Goal: Task Accomplishment & Management: Manage account settings

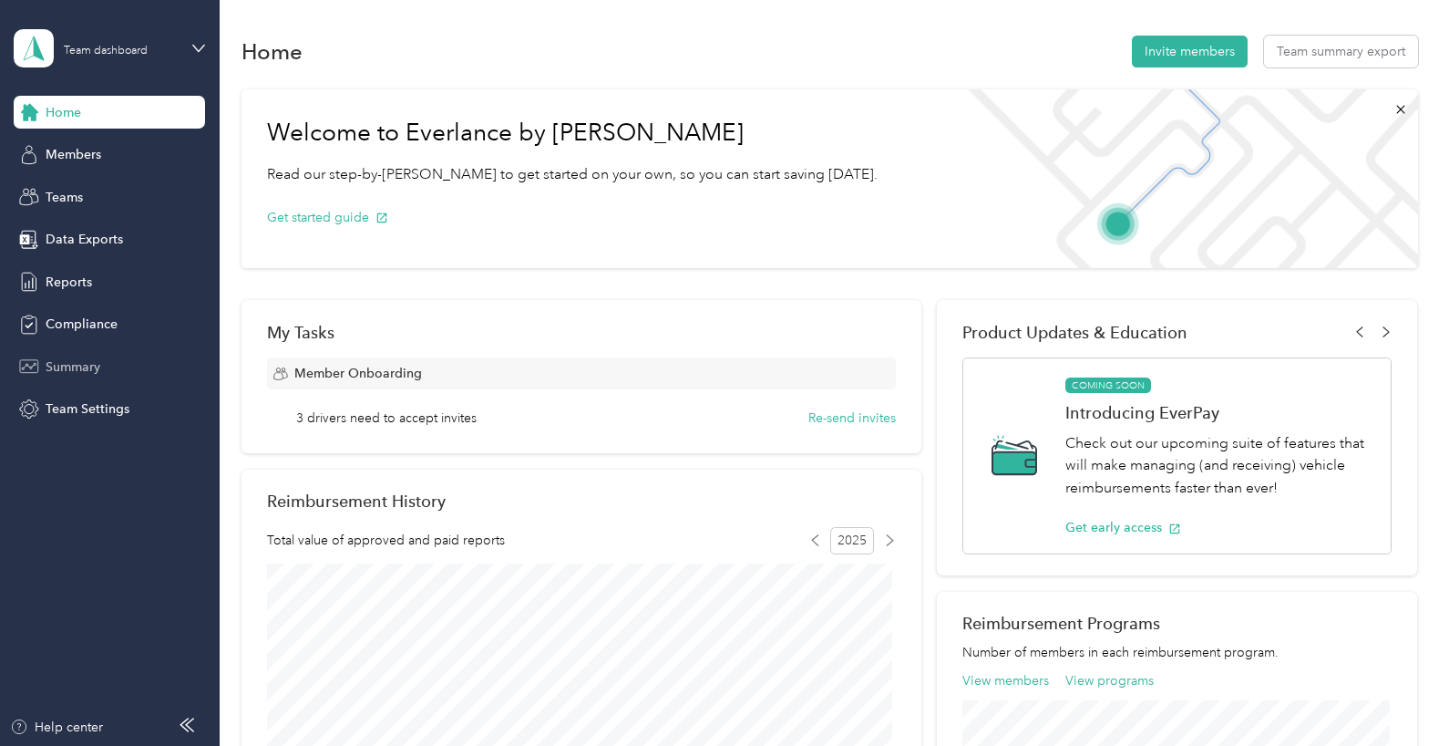
scroll to position [365, 0]
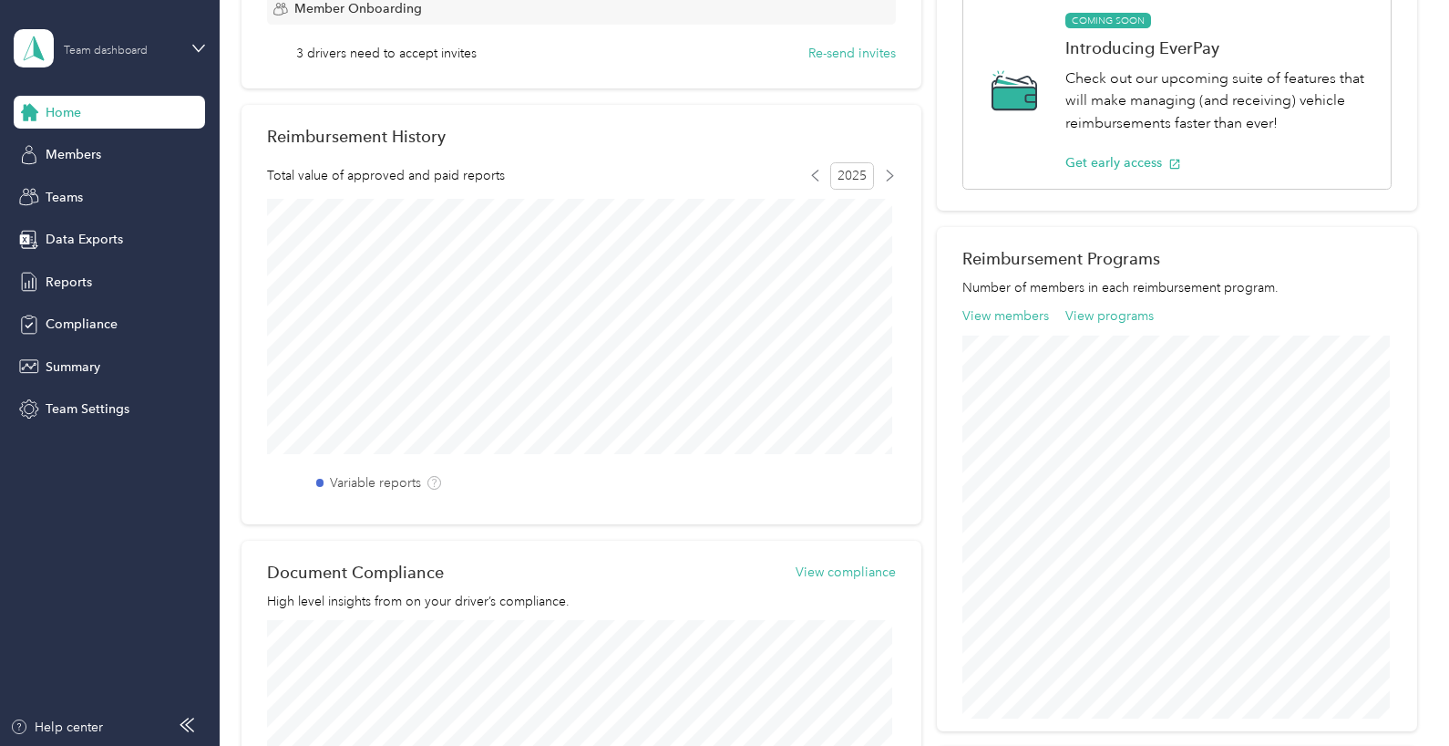
click at [85, 40] on div "Team dashboard" at bounding box center [121, 47] width 114 height 17
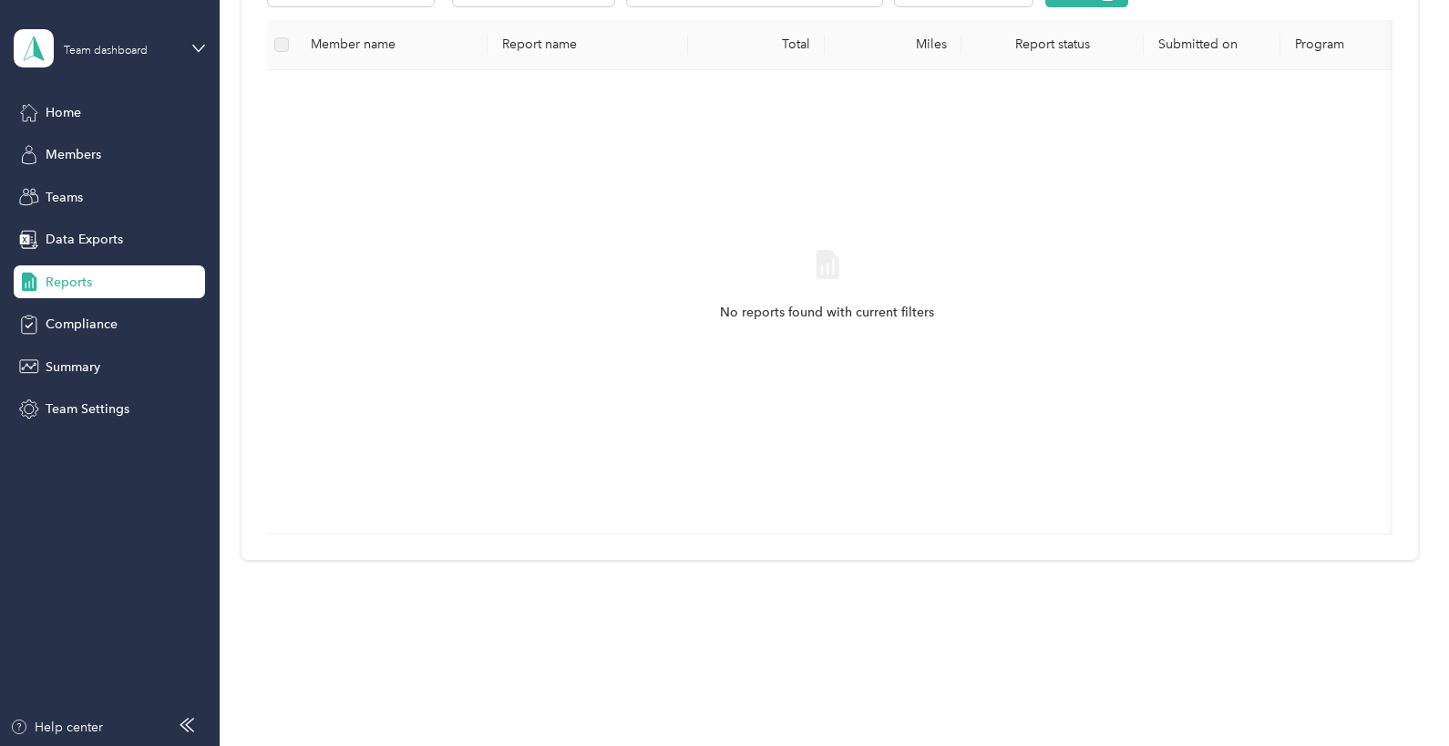
click at [162, 12] on div "Team dashboard Home Members Teams Data Exports Reports Compliance Summary Team …" at bounding box center [109, 213] width 191 height 426
click at [71, 108] on span "Home" at bounding box center [64, 112] width 36 height 19
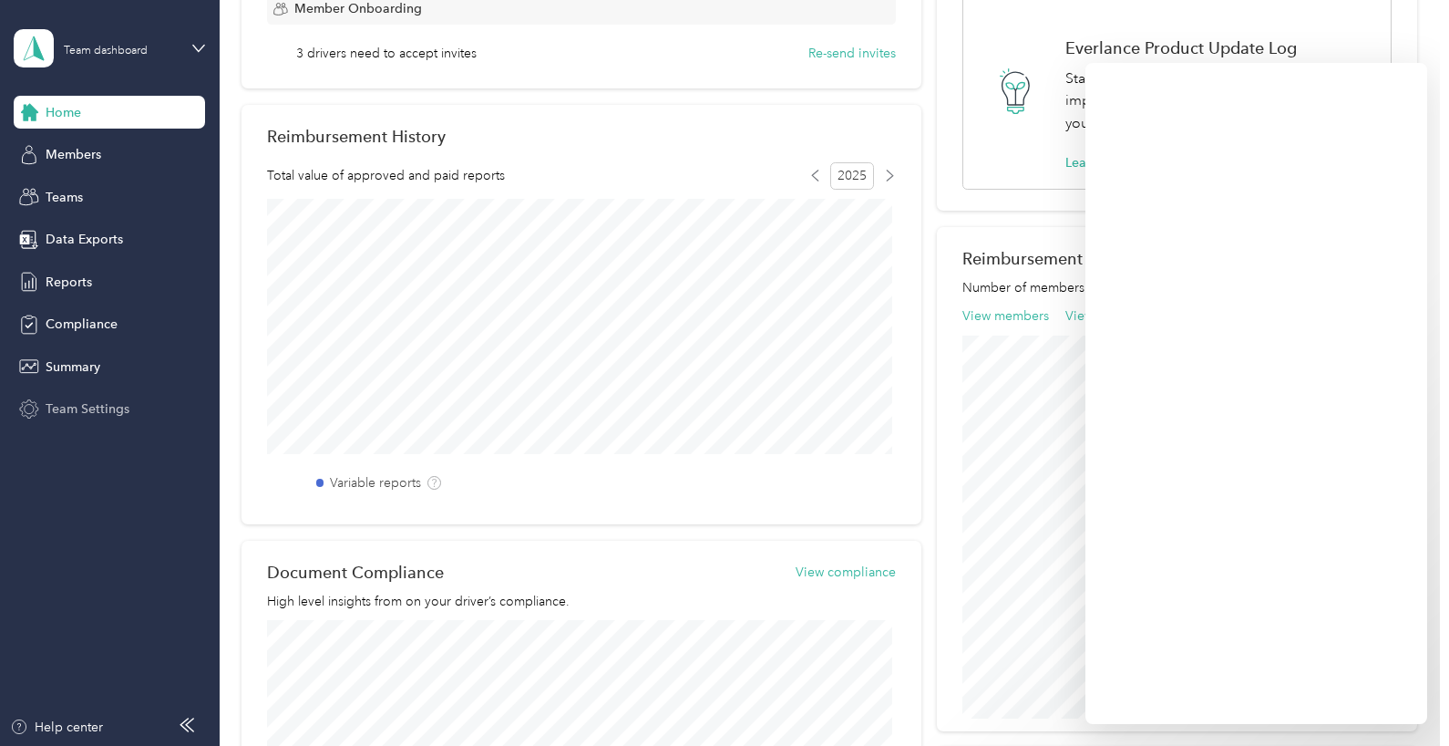
click at [97, 405] on span "Team Settings" at bounding box center [88, 408] width 84 height 19
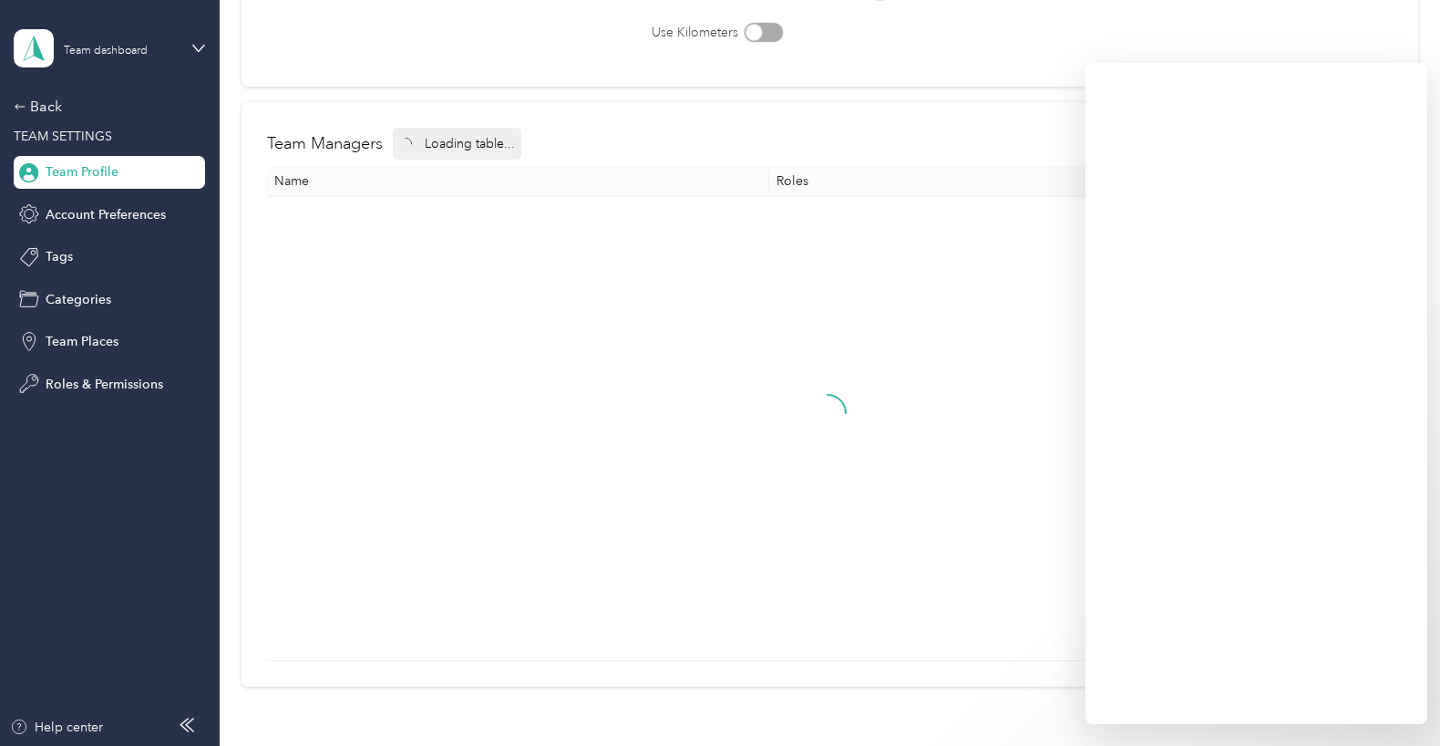
scroll to position [85, 0]
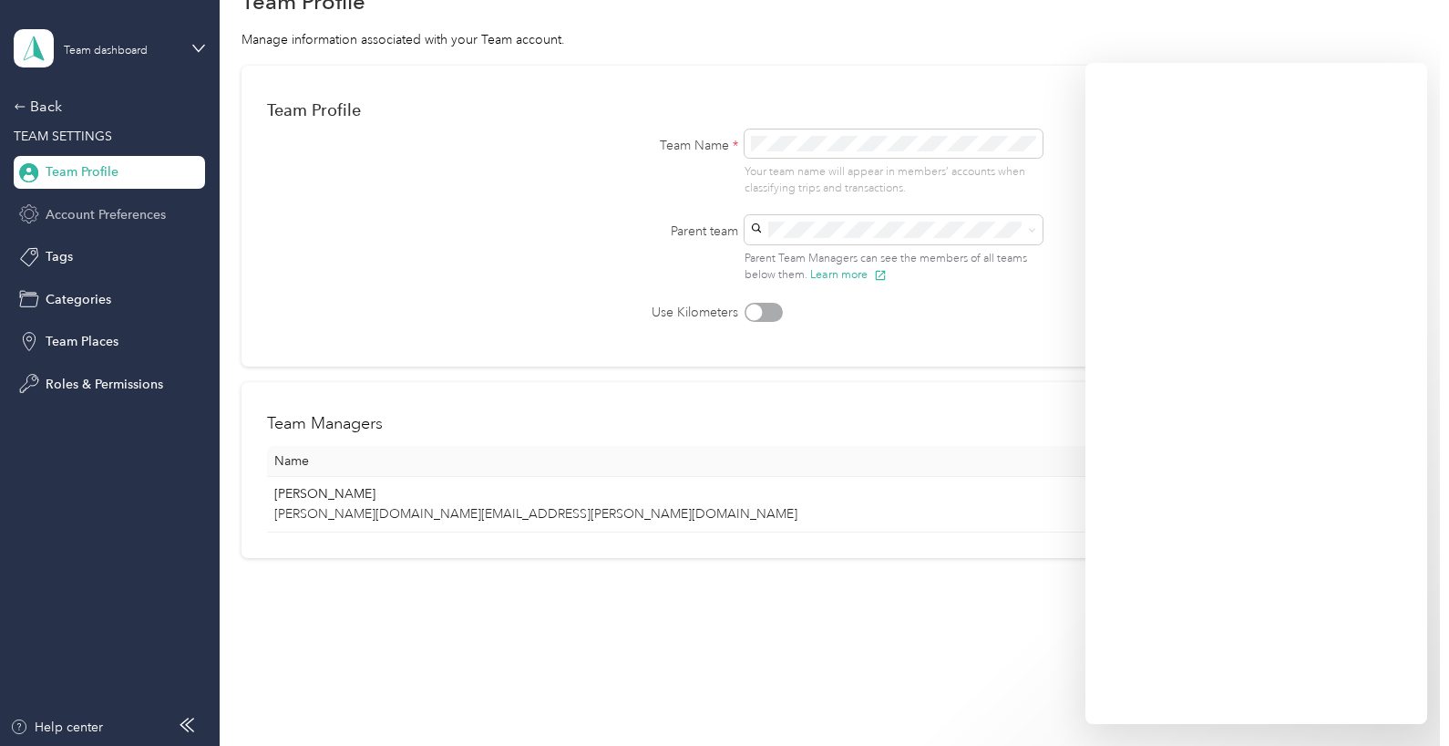
click at [116, 211] on span "Account Preferences" at bounding box center [106, 214] width 120 height 19
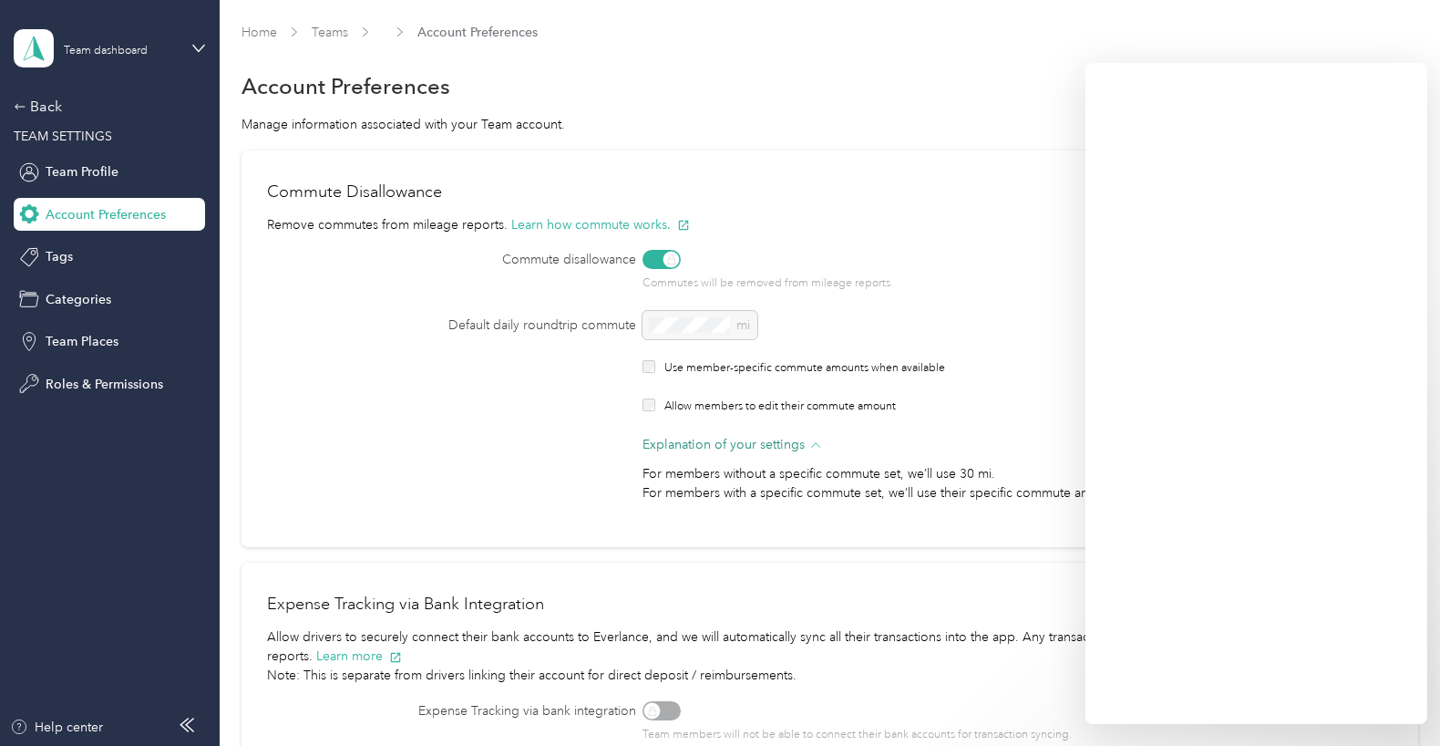
click at [744, 448] on span "Explanation of your settings" at bounding box center [724, 444] width 162 height 19
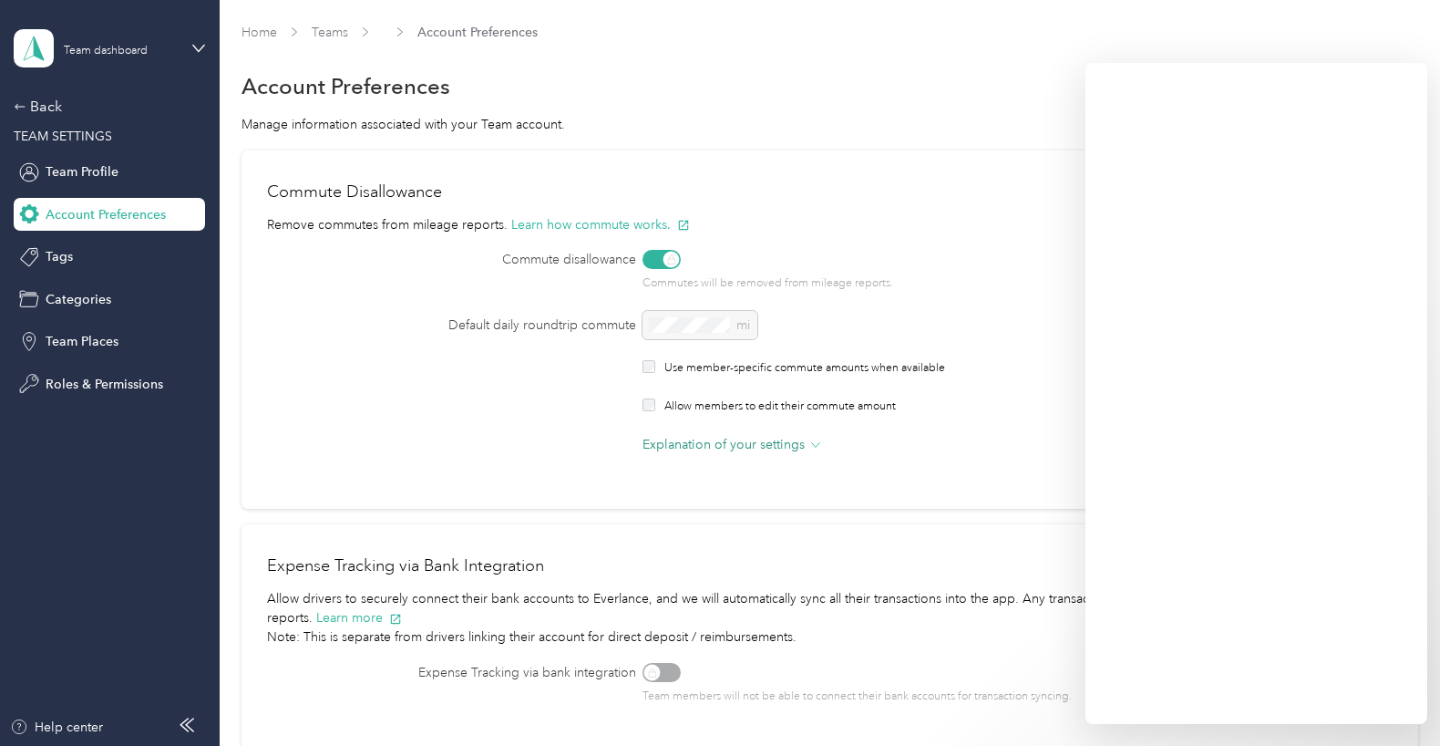
click at [744, 447] on span "Explanation of your settings" at bounding box center [724, 444] width 162 height 19
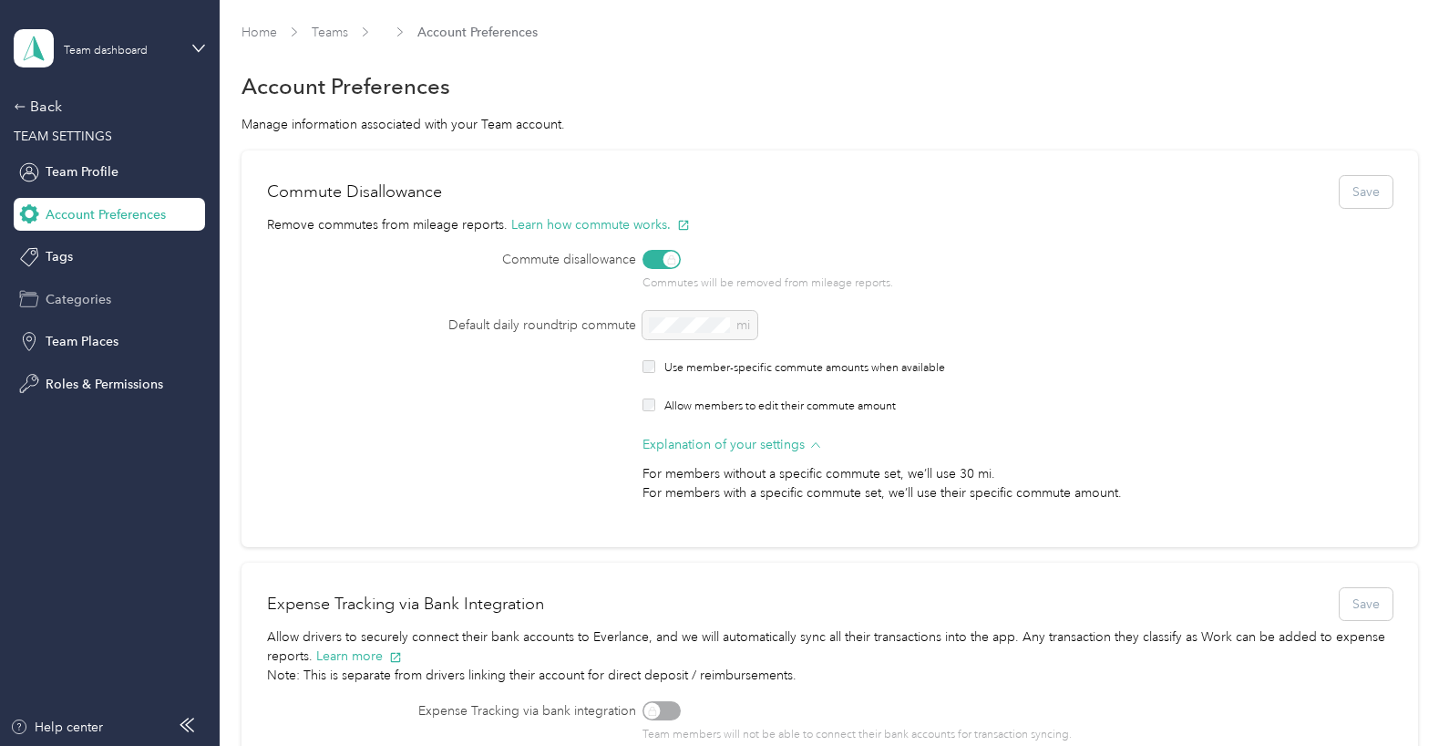
click at [77, 288] on div "Categories" at bounding box center [109, 299] width 191 height 33
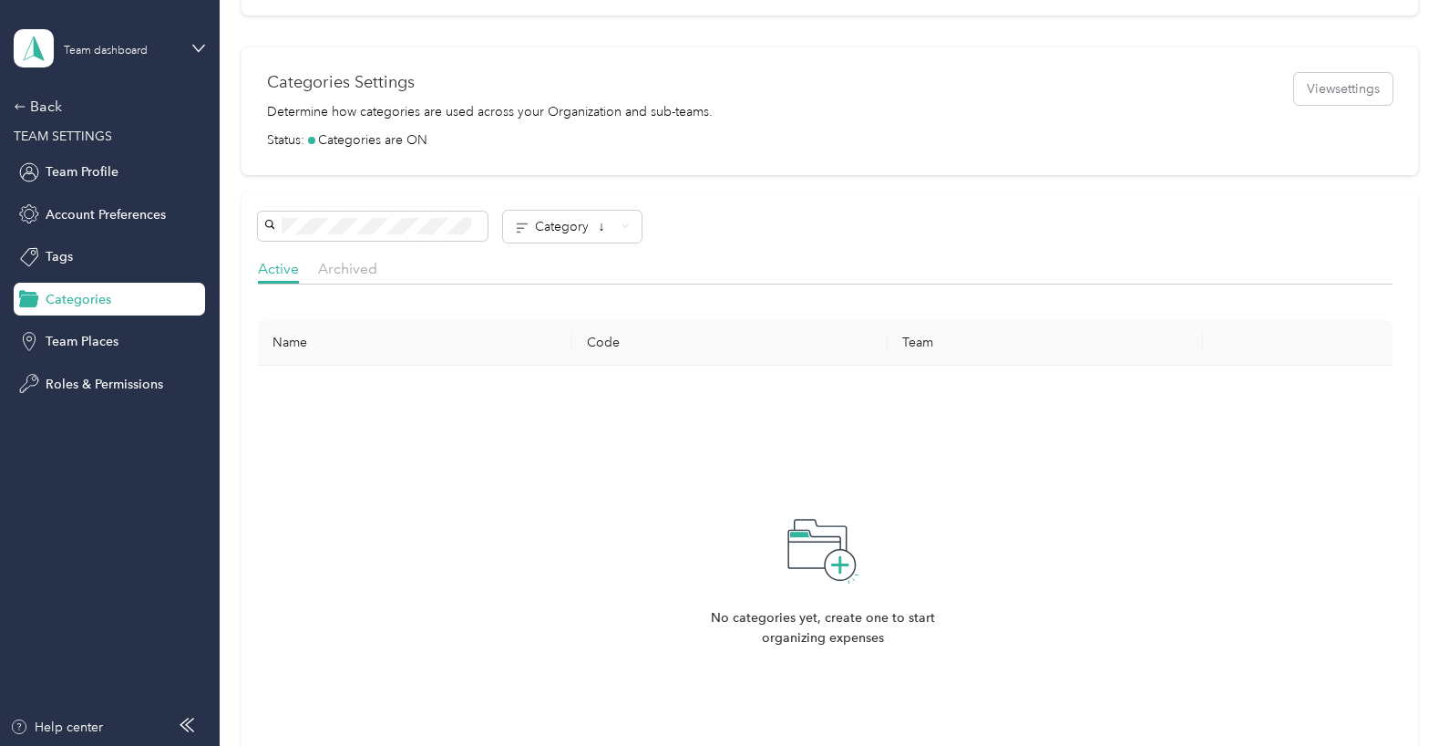
scroll to position [91, 0]
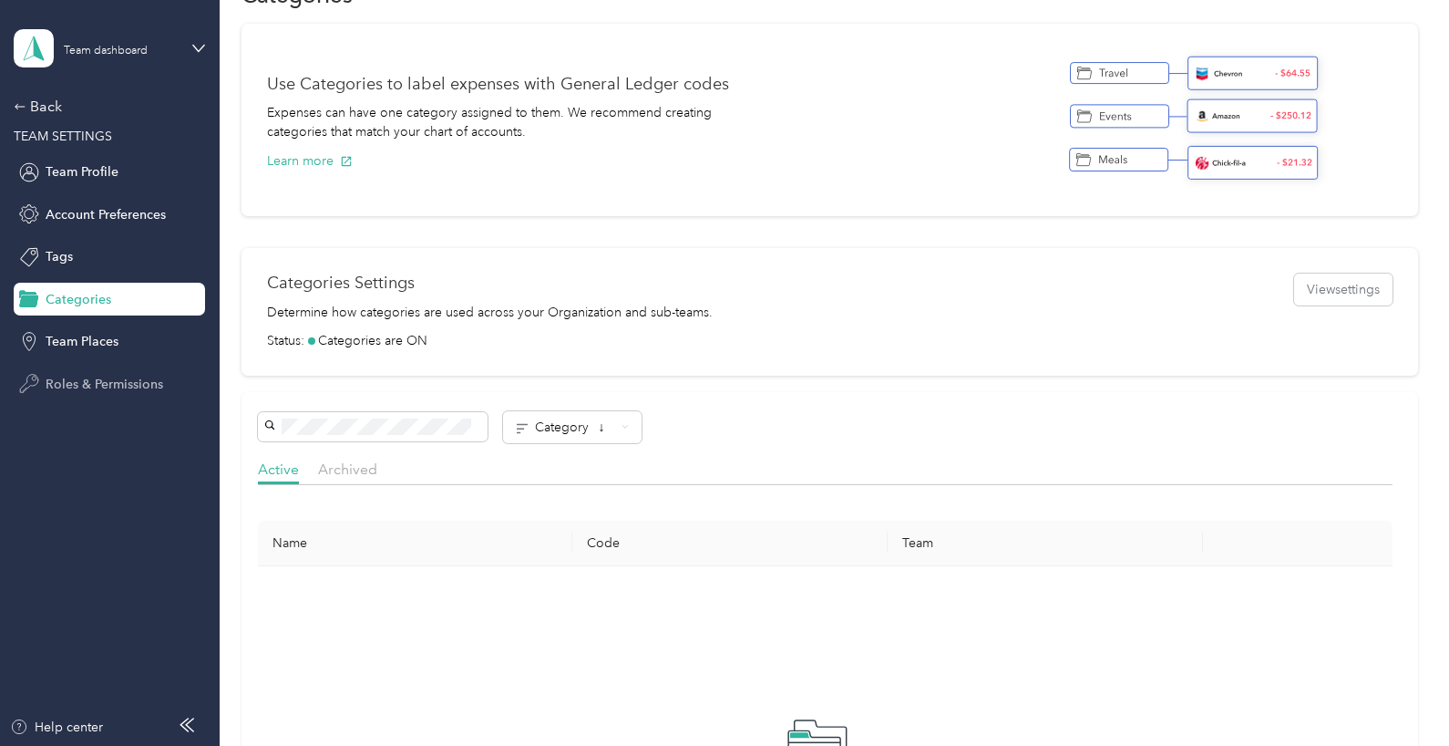
click at [108, 381] on span "Roles & Permissions" at bounding box center [105, 384] width 118 height 19
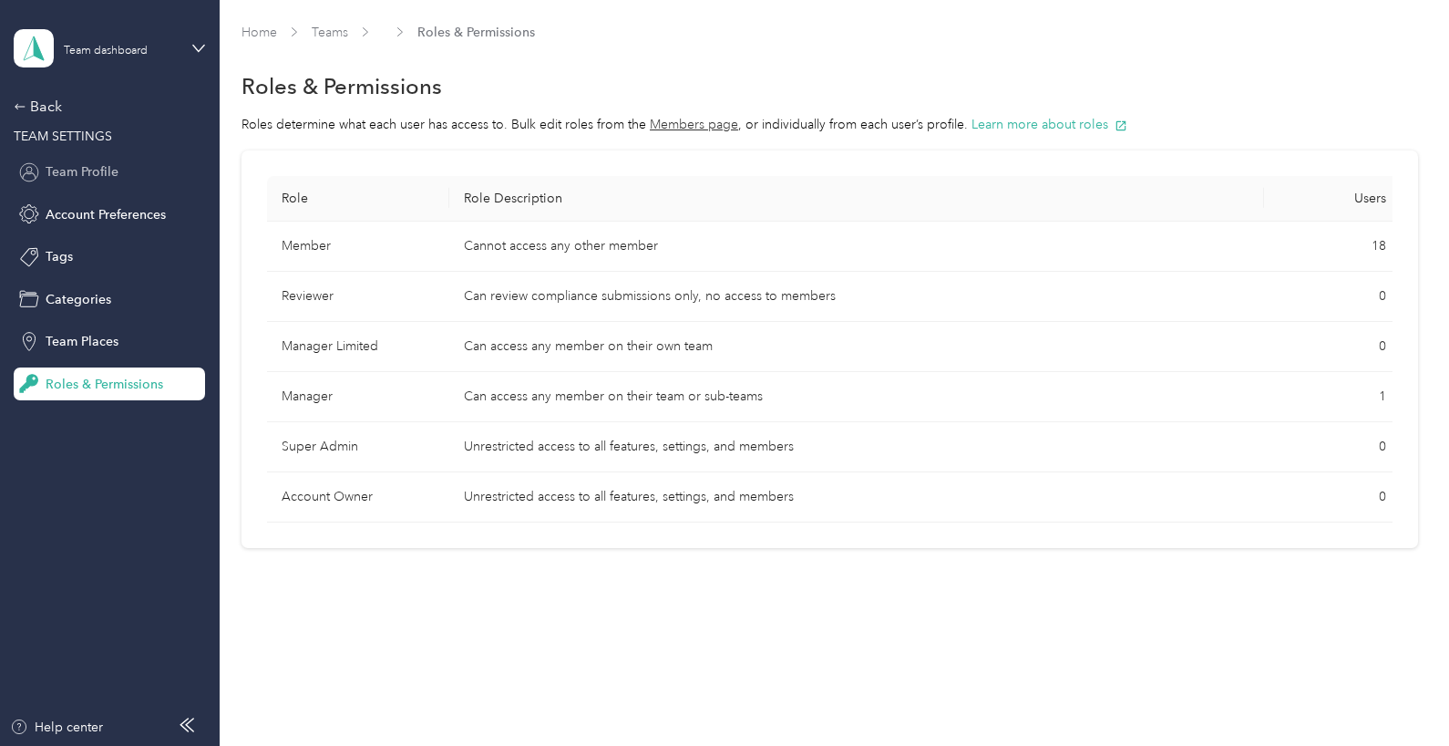
click at [89, 166] on span "Team Profile" at bounding box center [82, 171] width 73 height 19
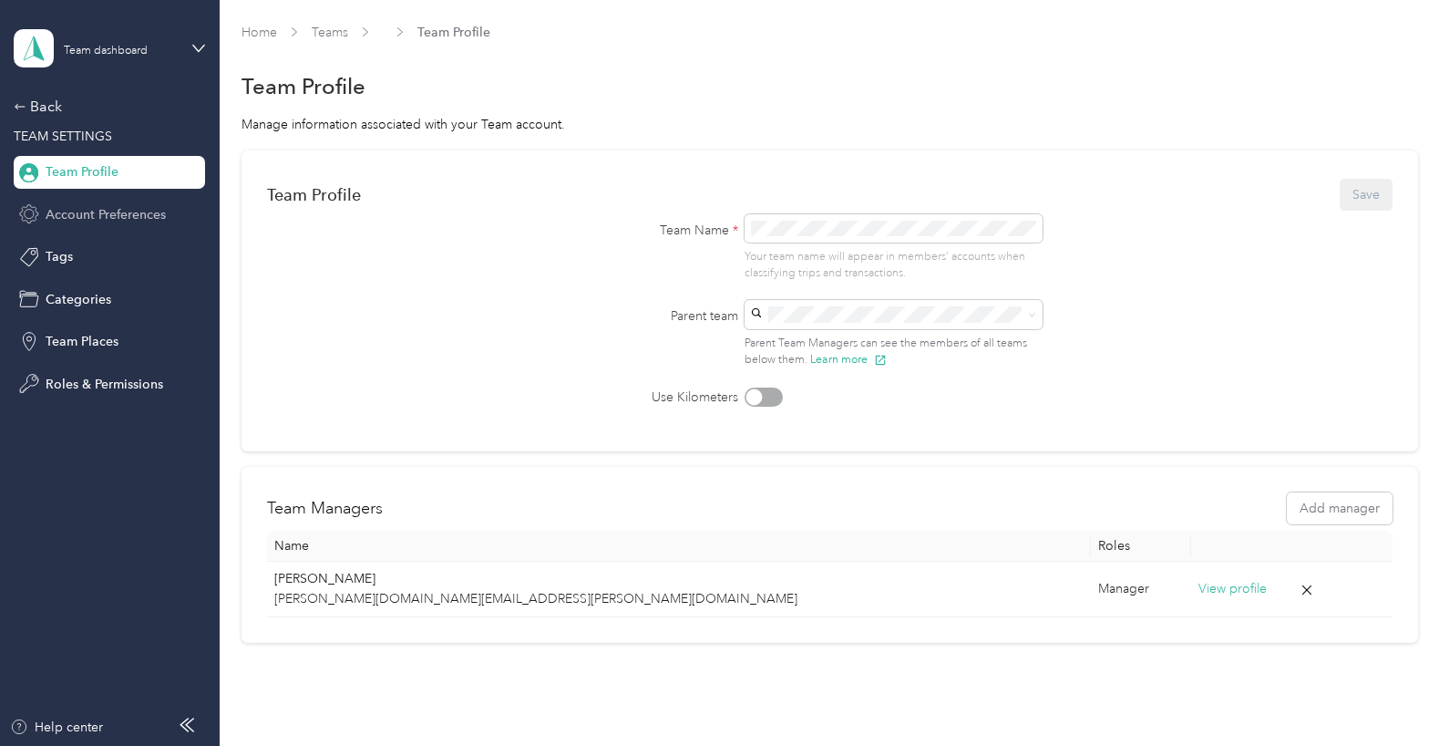
click at [125, 207] on span "Account Preferences" at bounding box center [106, 214] width 120 height 19
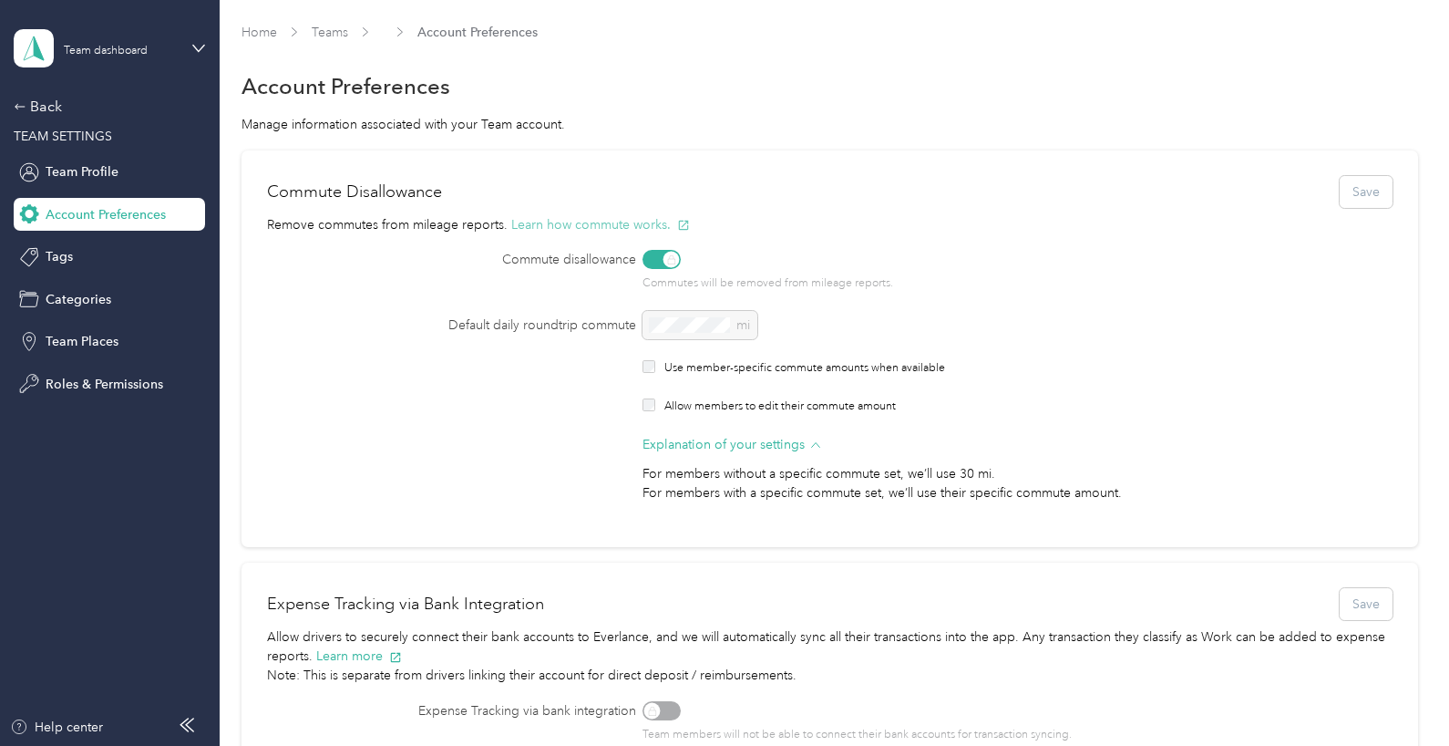
click at [603, 222] on button "Learn how commute works." at bounding box center [600, 224] width 179 height 19
